Goal: Information Seeking & Learning: Get advice/opinions

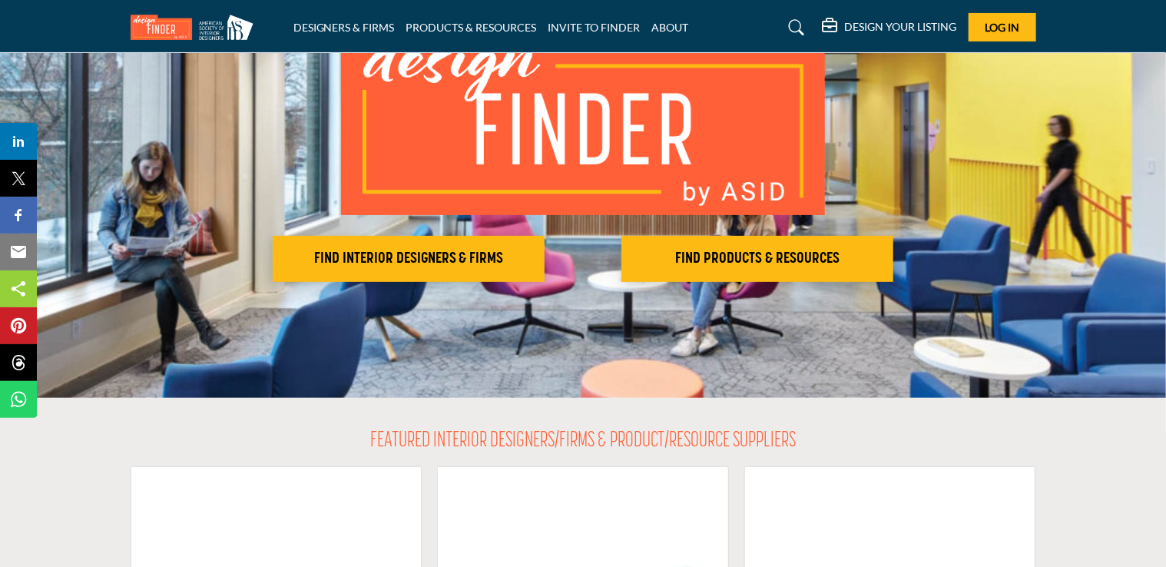
scroll to position [154, 0]
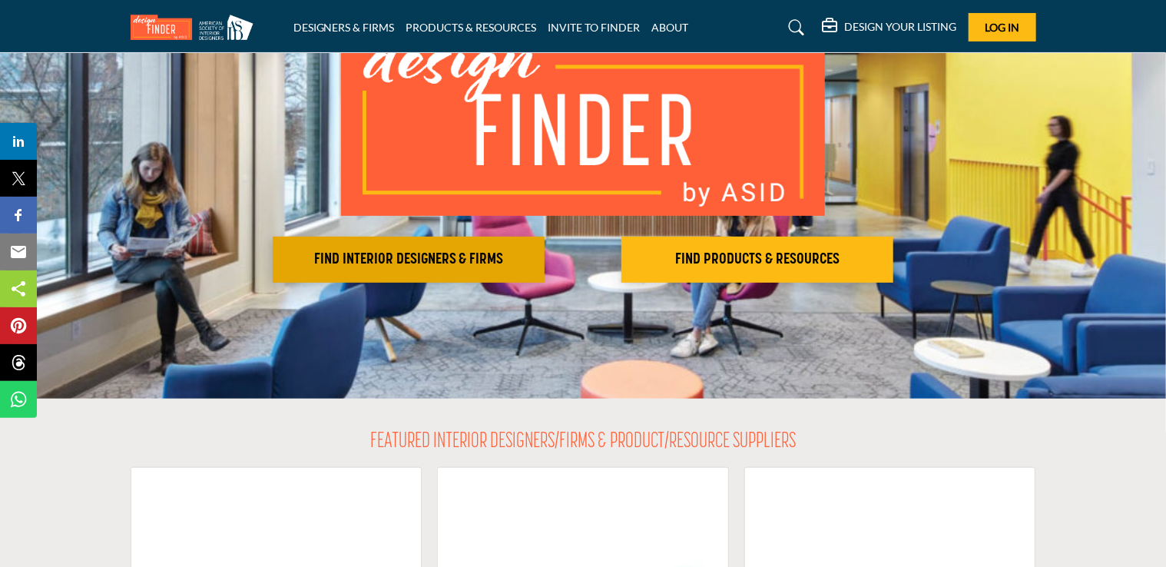
click at [430, 260] on h2 "FIND INTERIOR DESIGNERS & FIRMS" at bounding box center [408, 259] width 263 height 18
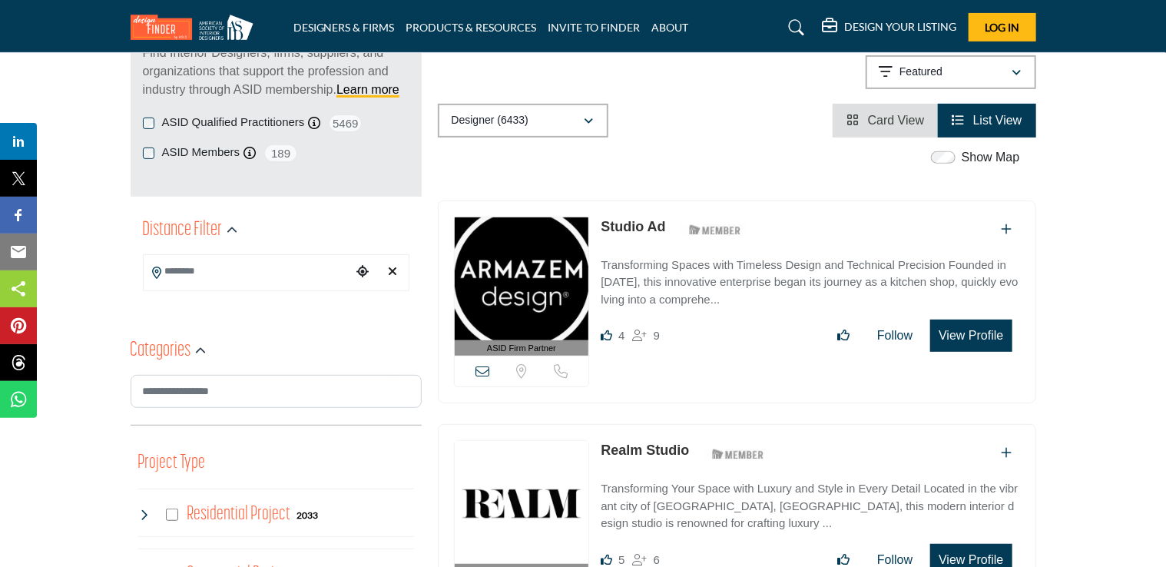
scroll to position [307, 0]
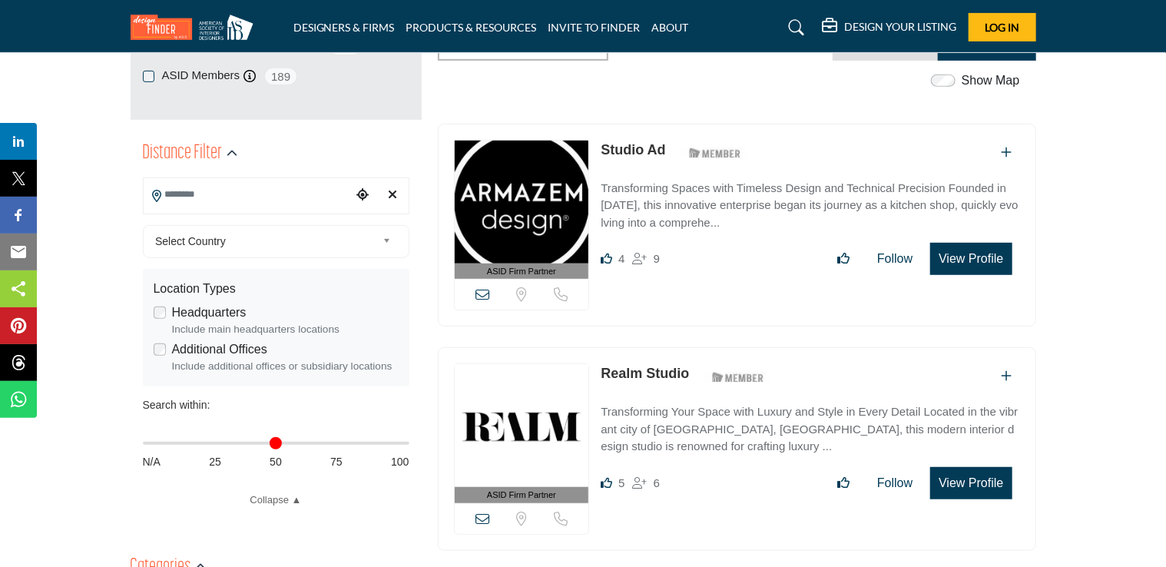
click at [262, 189] on input "Search Location" at bounding box center [247, 195] width 207 height 30
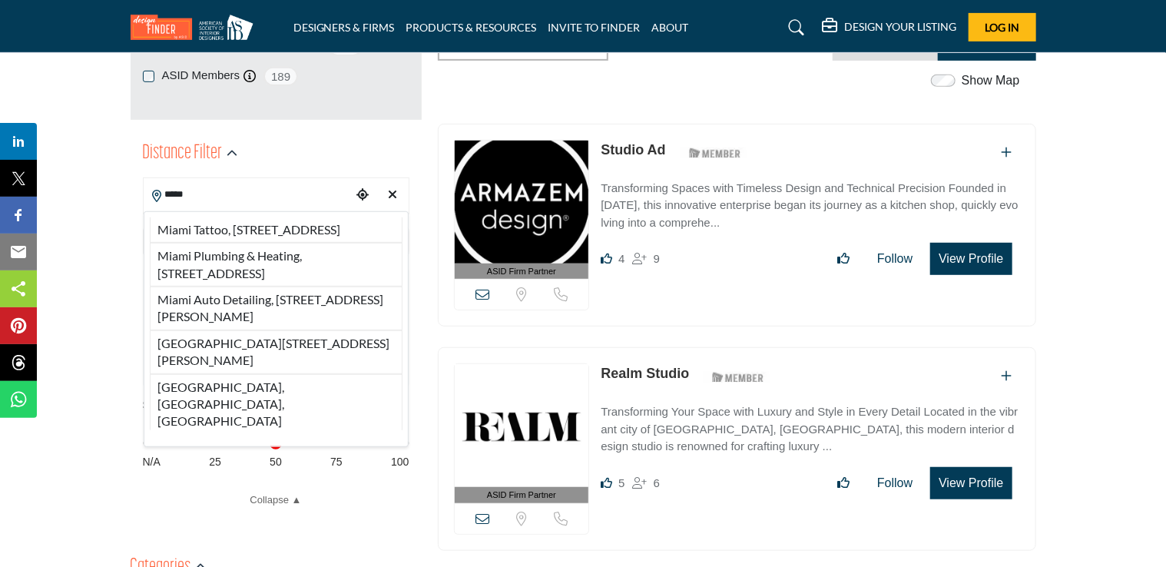
type input "*****"
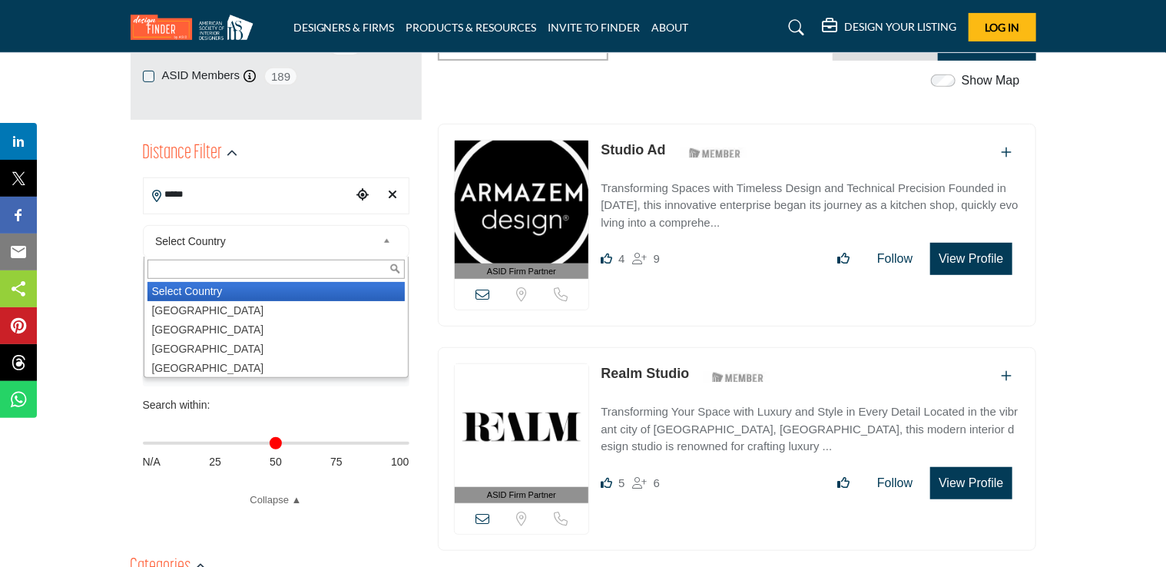
click at [237, 249] on span "Select Country" at bounding box center [265, 241] width 221 height 18
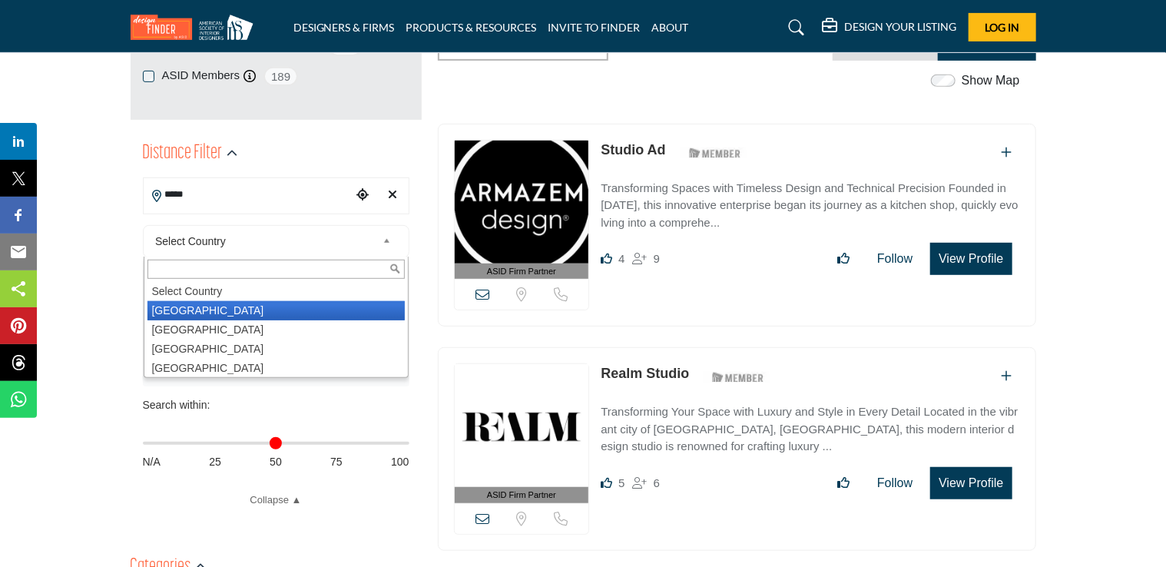
click at [212, 313] on li "United States" at bounding box center [276, 310] width 257 height 19
click at [320, 241] on span "Select Country" at bounding box center [265, 241] width 221 height 18
click at [381, 244] on link "Select Country" at bounding box center [272, 241] width 247 height 19
type input "***"
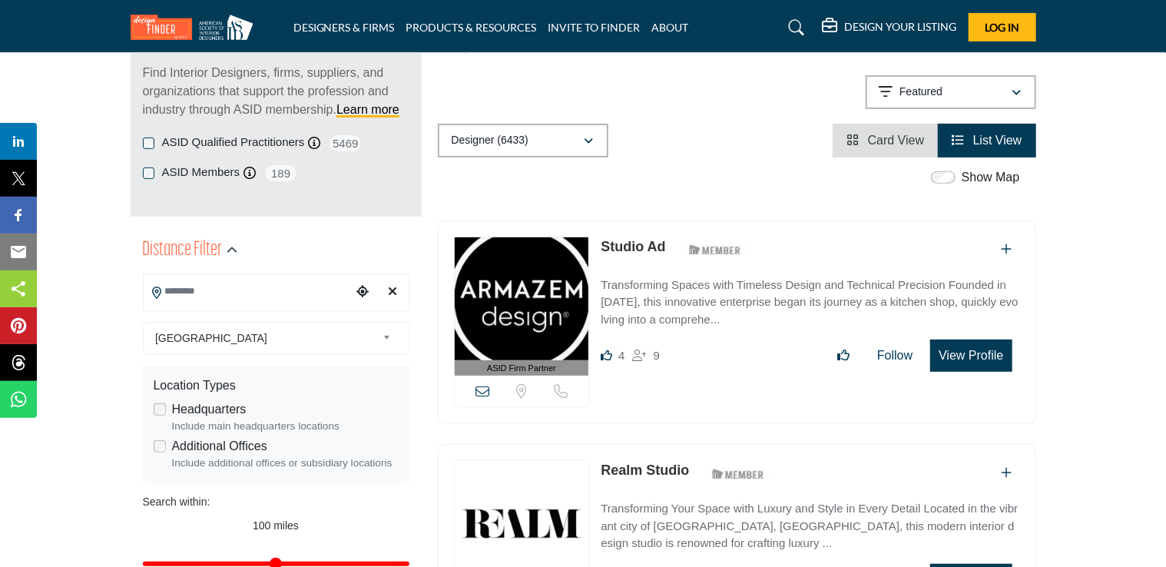
scroll to position [230, 0]
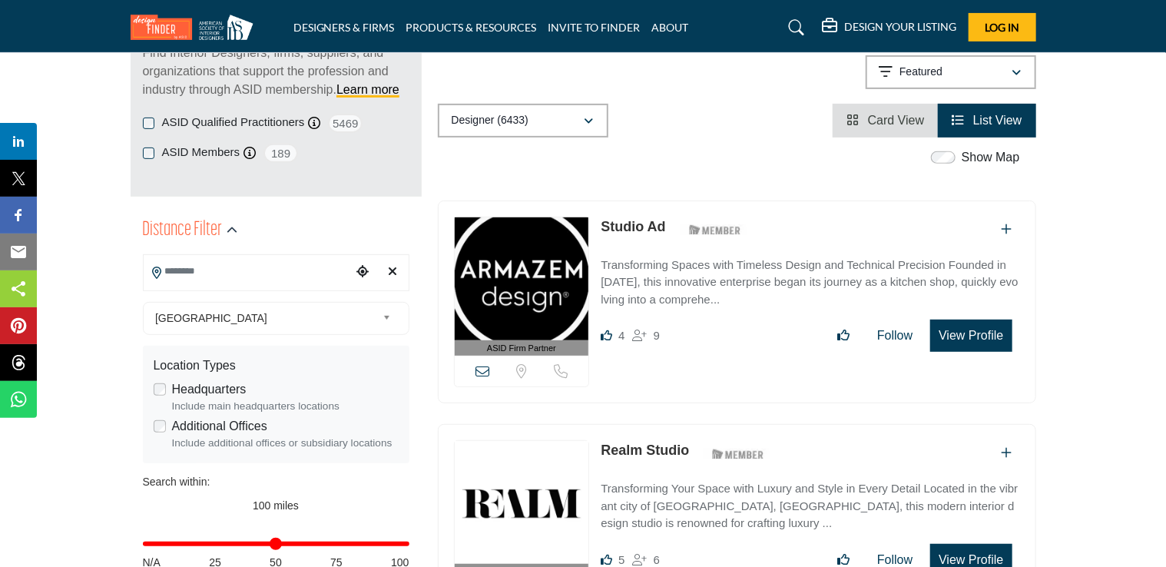
click at [255, 282] on input "Search Location" at bounding box center [247, 272] width 207 height 30
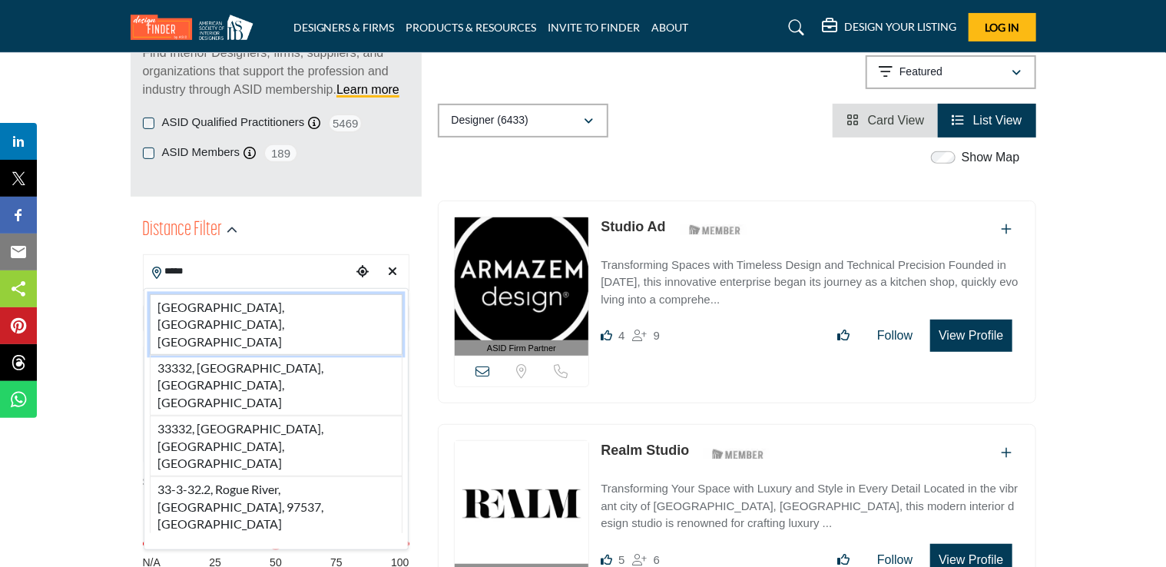
click at [252, 300] on li "33332, Fort Lauderdale, FL, USA" at bounding box center [276, 324] width 253 height 61
click at [269, 312] on span "United States" at bounding box center [265, 318] width 221 height 18
type input "**********"
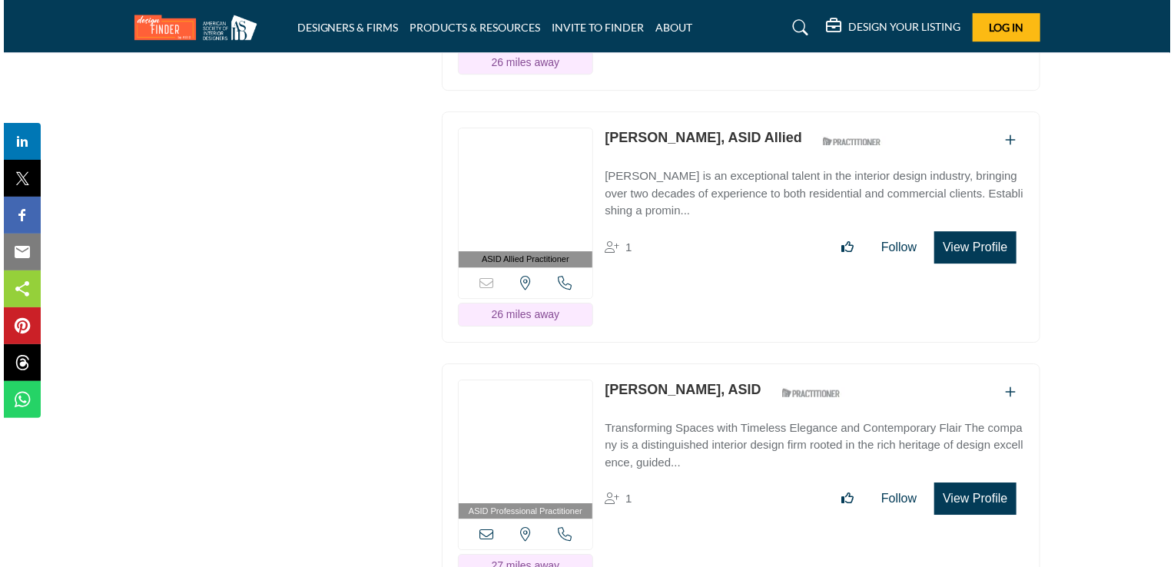
scroll to position [28351, 0]
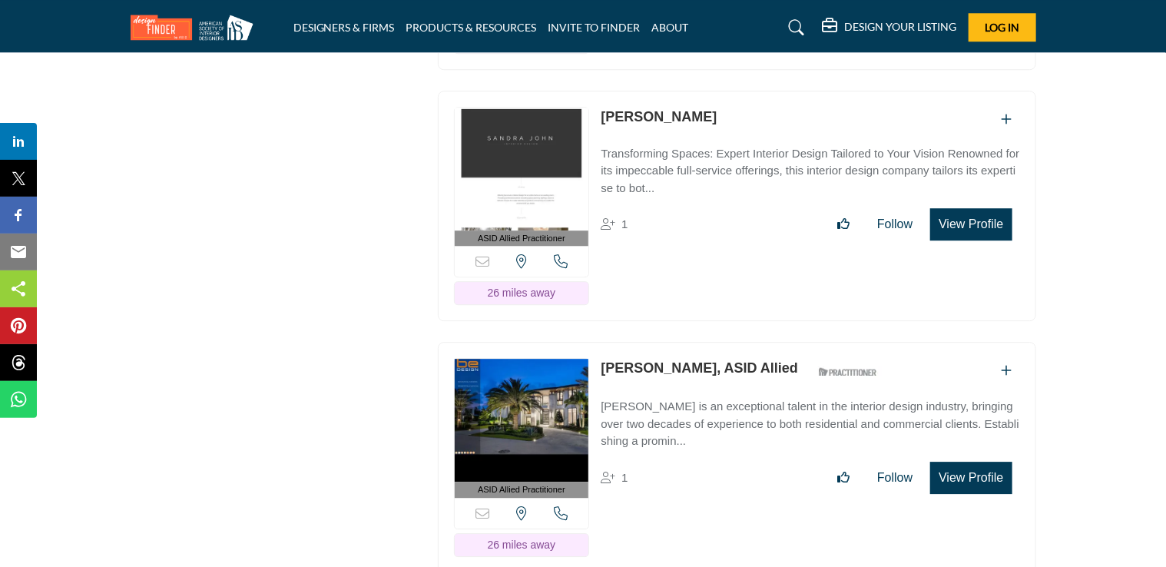
click at [950, 462] on button "View Profile" at bounding box center [970, 478] width 81 height 32
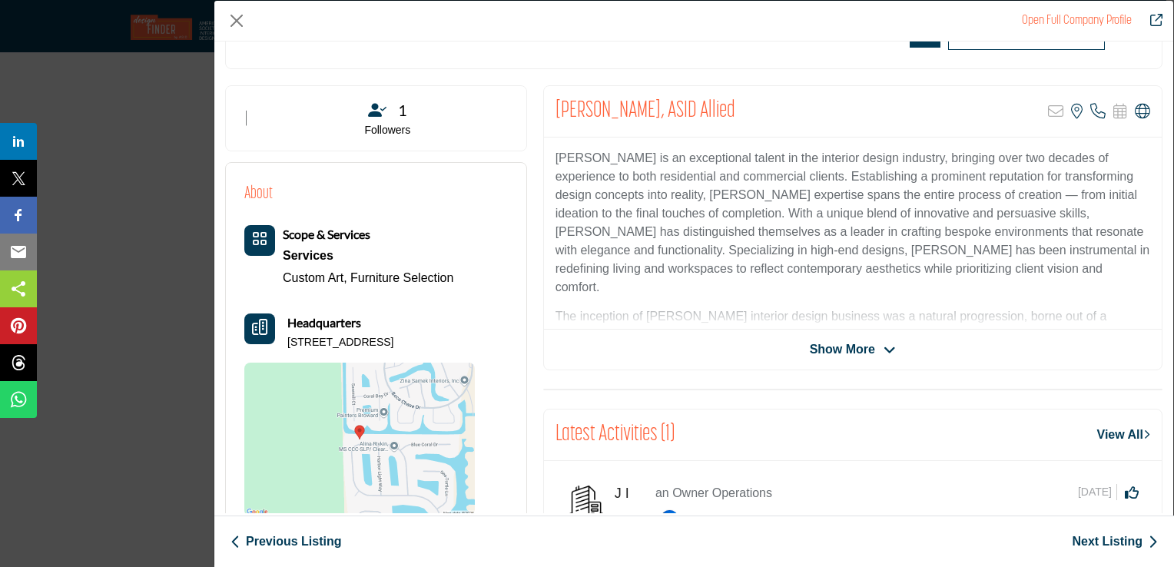
scroll to position [171, 0]
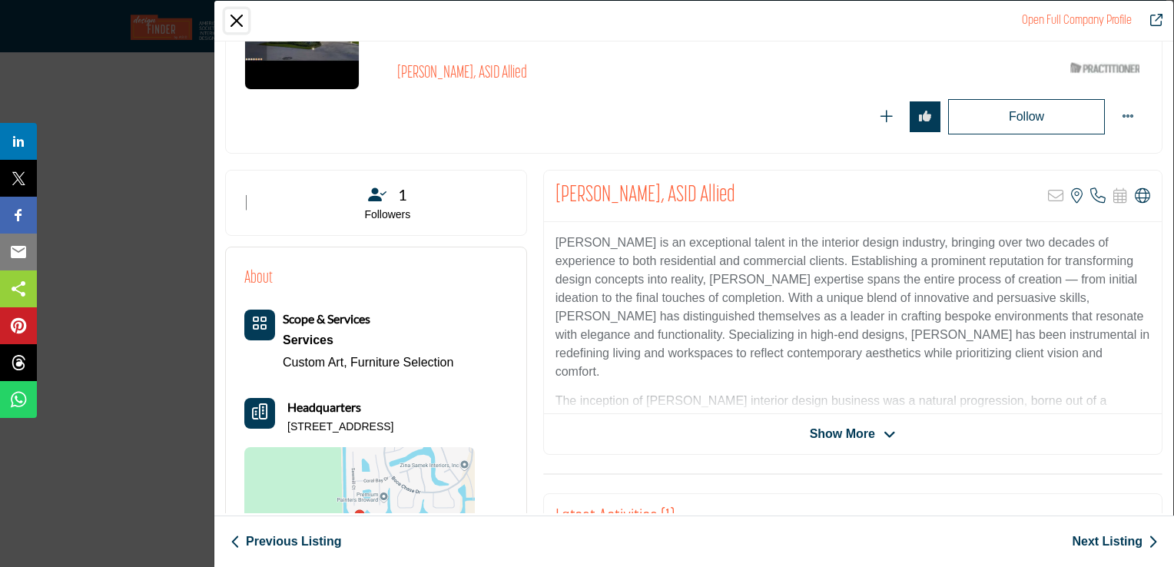
click at [243, 16] on button "Close" at bounding box center [236, 20] width 23 height 23
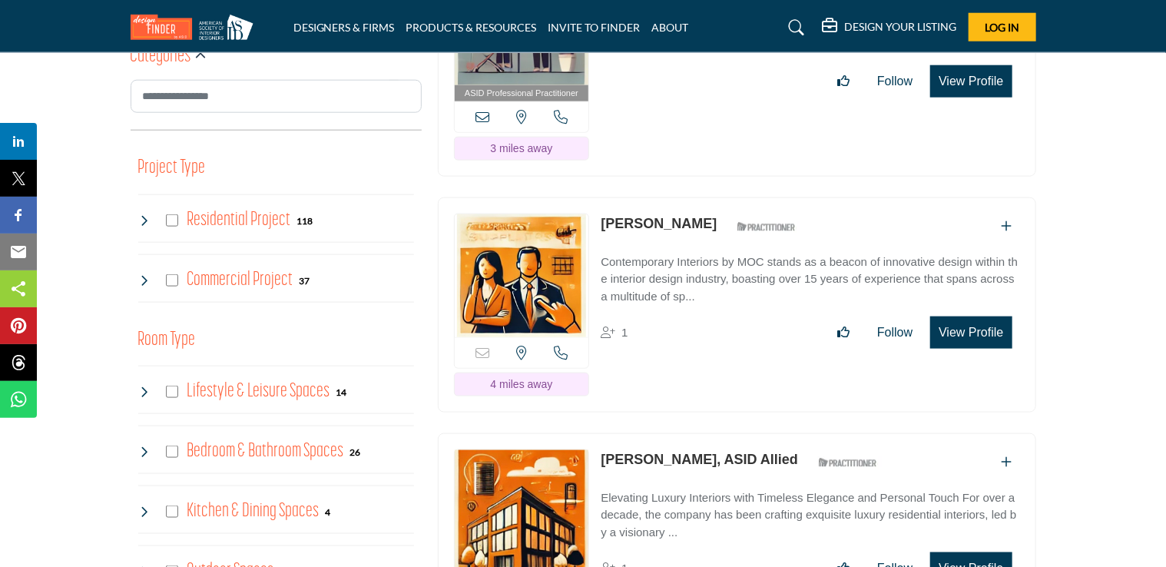
scroll to position [595, 0]
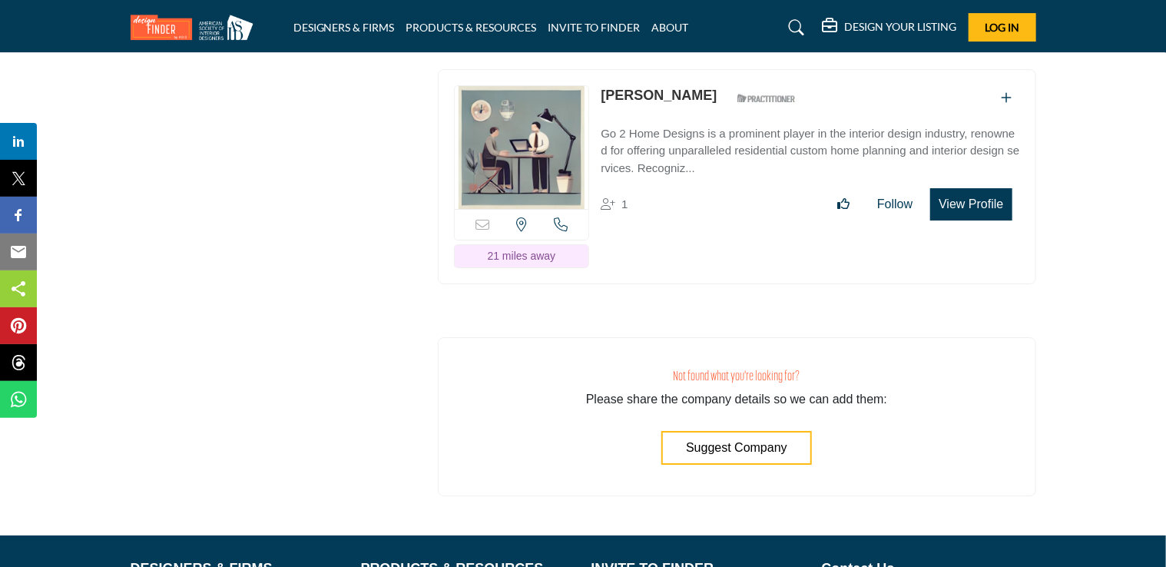
scroll to position [5185, 0]
